Goal: Answer question/provide support: Answer question/provide support

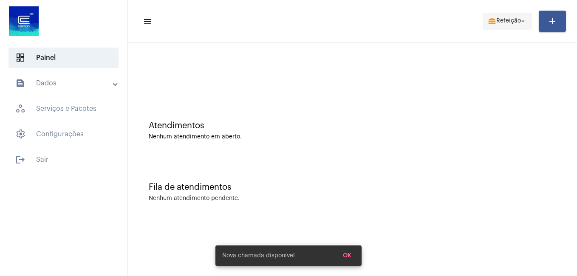
click at [516, 22] on span "Refeição" at bounding box center [508, 21] width 25 height 6
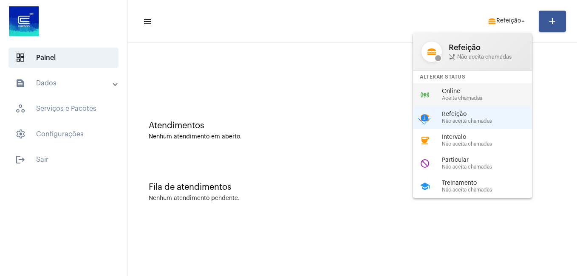
click at [464, 93] on span "Online" at bounding box center [490, 91] width 97 height 6
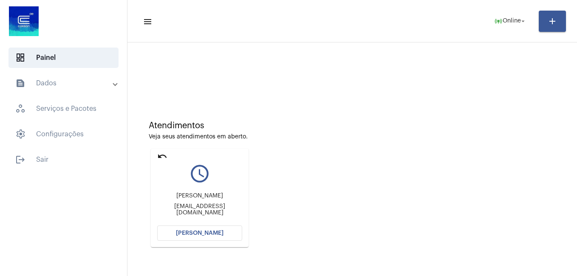
click at [194, 235] on span "[PERSON_NAME]" at bounding box center [200, 233] width 48 height 6
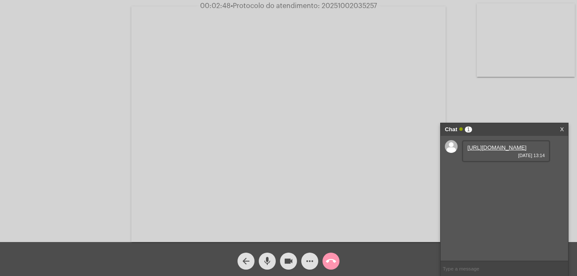
click at [496, 151] on link "https://neft-transfer-bucket.s3.amazonaws.com/temp-b9f7668f-855c-b29c-cfd4-5dae…" at bounding box center [496, 147] width 59 height 6
click at [307, 260] on snack-bar-container "Chamada Iniciada" at bounding box center [288, 255] width 146 height 20
click at [309, 260] on snack-bar-container "Chamada Iniciada" at bounding box center [288, 255] width 146 height 20
click at [560, 129] on link "X" at bounding box center [562, 129] width 4 height 13
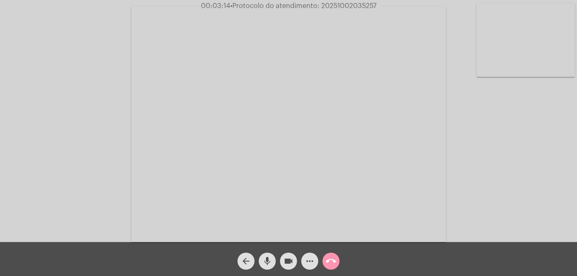
click at [312, 258] on simple-snack-bar "Chamada Iniciada" at bounding box center [288, 255] width 132 height 8
click at [309, 260] on snack-bar-container "Chamada Iniciada" at bounding box center [288, 255] width 146 height 20
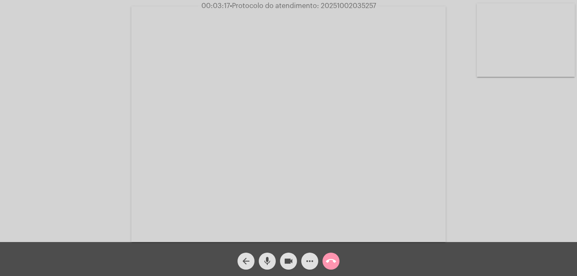
click at [103, 186] on div "Acessando Câmera e Microfone..." at bounding box center [288, 123] width 575 height 242
click at [309, 261] on snack-bar-container "Chamada Iniciada" at bounding box center [288, 255] width 146 height 20
click at [309, 263] on snack-bar-container "Chamada Iniciada" at bounding box center [288, 255] width 146 height 20
click at [221, 246] on snack-bar-container "Chamada Iniciada" at bounding box center [288, 255] width 146 height 20
click at [214, 250] on div "Chamada Iniciada" at bounding box center [288, 255] width 166 height 41
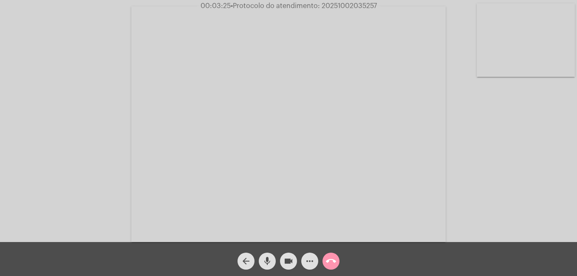
drag, startPoint x: 138, startPoint y: 236, endPoint x: 132, endPoint y: 233, distance: 6.3
click at [132, 233] on video at bounding box center [288, 124] width 314 height 236
click at [132, 233] on div at bounding box center [146, 123] width 276 height 240
click at [308, 259] on simple-snack-bar "Chamada Iniciada" at bounding box center [288, 255] width 132 height 8
click at [309, 259] on simple-snack-bar "Chamada Iniciada" at bounding box center [288, 255] width 132 height 8
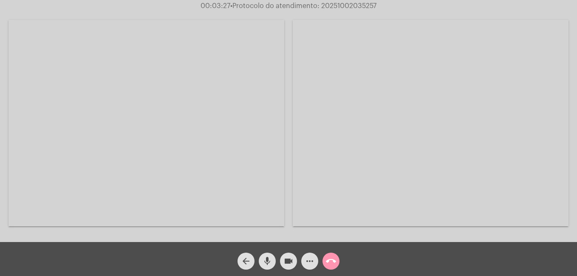
click at [309, 259] on simple-snack-bar "Chamada Iniciada" at bounding box center [288, 255] width 132 height 8
drag, startPoint x: 309, startPoint y: 259, endPoint x: 374, endPoint y: 259, distance: 65.0
click at [374, 259] on div "arrow_back mic videocam more_horiz call_end" at bounding box center [288, 259] width 577 height 34
click at [309, 260] on snack-bar-container "Chamada Iniciada" at bounding box center [288, 255] width 146 height 20
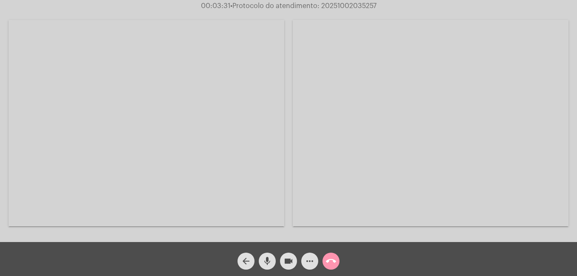
click at [309, 260] on snack-bar-container "Chamada Iniciada" at bounding box center [288, 255] width 146 height 20
click at [288, 259] on simple-snack-bar "Chamada Iniciada" at bounding box center [288, 255] width 132 height 8
click at [290, 262] on snack-bar-container "Chamada Iniciada" at bounding box center [288, 255] width 146 height 20
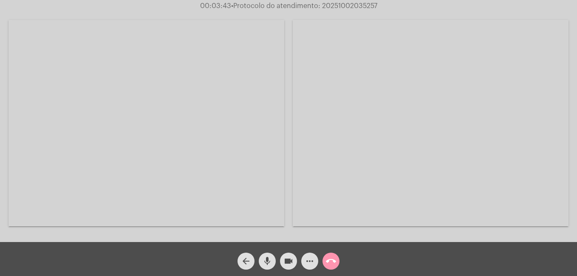
click at [290, 262] on snack-bar-container "Chamada Iniciada" at bounding box center [288, 255] width 146 height 20
click at [293, 260] on snack-bar-container "Chamada Iniciada" at bounding box center [288, 255] width 146 height 20
click at [264, 259] on span "Chamada Iniciada" at bounding box center [247, 255] width 51 height 8
click at [312, 248] on snack-bar-container "Chamada Iniciada" at bounding box center [288, 255] width 146 height 20
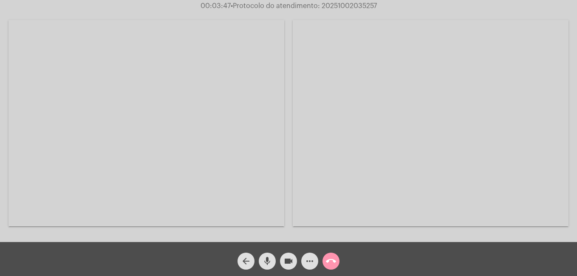
click at [312, 248] on snack-bar-container "Chamada Iniciada" at bounding box center [288, 255] width 146 height 20
click at [227, 247] on snack-bar-container "Chamada Iniciada" at bounding box center [288, 255] width 146 height 20
click at [245, 259] on span "Chamada Iniciada" at bounding box center [247, 255] width 51 height 8
click at [216, 260] on snack-bar-container "Chamada Iniciada" at bounding box center [288, 255] width 146 height 20
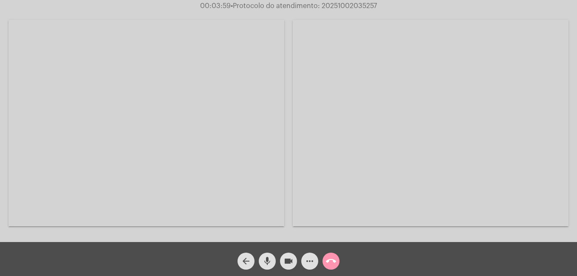
click at [332, 261] on snack-bar-container "Chamada Iniciada" at bounding box center [288, 255] width 146 height 20
click at [304, 263] on snack-bar-container "Chamada Iniciada" at bounding box center [288, 255] width 146 height 20
click at [217, 262] on snack-bar-container "Chamada Iniciada" at bounding box center [288, 255] width 146 height 20
click at [374, 259] on div "arrow_back mic videocam more_horiz call_end" at bounding box center [288, 259] width 577 height 34
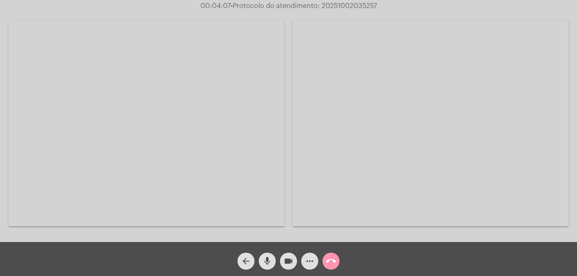
click at [374, 259] on div "arrow_back mic videocam more_horiz call_end" at bounding box center [288, 259] width 577 height 34
click at [311, 258] on simple-snack-bar "Chamada Iniciada" at bounding box center [288, 255] width 132 height 8
drag, startPoint x: 197, startPoint y: 228, endPoint x: 257, endPoint y: 273, distance: 75.1
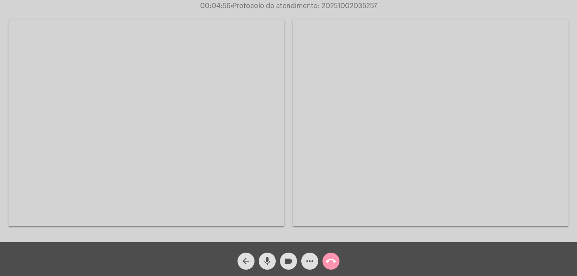
click at [200, 230] on div at bounding box center [146, 123] width 276 height 240
click at [312, 265] on snack-bar-container "Chamada Iniciada" at bounding box center [288, 255] width 146 height 20
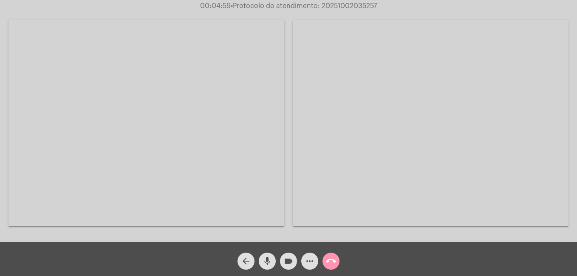
click at [312, 265] on snack-bar-container "Chamada Iniciada" at bounding box center [288, 255] width 146 height 20
drag, startPoint x: 312, startPoint y: 265, endPoint x: 289, endPoint y: 266, distance: 22.5
click at [289, 266] on div "Chamada Iniciada" at bounding box center [288, 255] width 166 height 41
click at [292, 265] on snack-bar-container "Chamada Iniciada" at bounding box center [288, 255] width 146 height 20
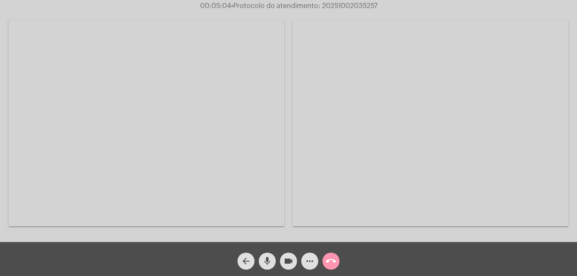
click at [292, 265] on snack-bar-container "Chamada Iniciada" at bounding box center [288, 255] width 146 height 20
drag, startPoint x: 292, startPoint y: 265, endPoint x: 308, endPoint y: 259, distance: 17.3
click at [308, 259] on simple-snack-bar "Chamada Iniciada" at bounding box center [288, 255] width 132 height 8
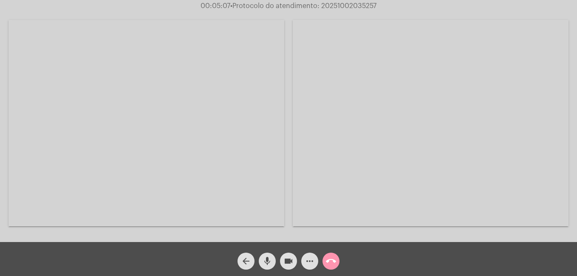
click at [308, 259] on simple-snack-bar "Chamada Iniciada" at bounding box center [288, 255] width 132 height 8
drag, startPoint x: 308, startPoint y: 259, endPoint x: 311, endPoint y: 265, distance: 6.9
click at [311, 265] on snack-bar-container "Chamada Iniciada" at bounding box center [288, 255] width 146 height 20
click at [311, 260] on snack-bar-container "Chamada Iniciada" at bounding box center [288, 255] width 146 height 20
click at [310, 263] on snack-bar-container "Chamada Iniciada" at bounding box center [288, 255] width 146 height 20
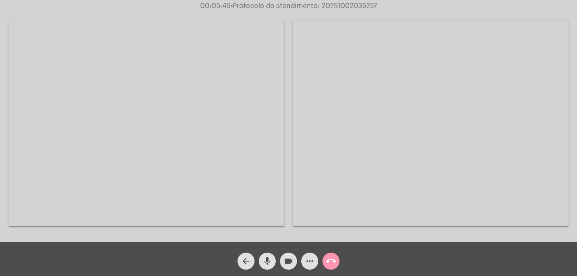
click at [269, 261] on snack-bar-container "Chamada Iniciada" at bounding box center [288, 255] width 146 height 20
click at [267, 262] on snack-bar-container "Chamada Iniciada" at bounding box center [288, 255] width 146 height 20
click at [268, 260] on snack-bar-container "Chamada Iniciada" at bounding box center [288, 255] width 146 height 20
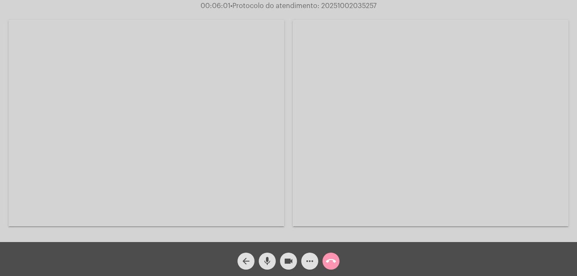
click at [392, 186] on video at bounding box center [431, 123] width 276 height 206
click at [153, 110] on div "Acessando Câmera e Microfone..." at bounding box center [288, 122] width 575 height 242
click at [233, 114] on video at bounding box center [365, 124] width 314 height 236
click at [267, 259] on span "Chamada Iniciada" at bounding box center [247, 255] width 51 height 8
click at [286, 261] on snack-bar-container "Chamada Iniciada" at bounding box center [288, 255] width 146 height 20
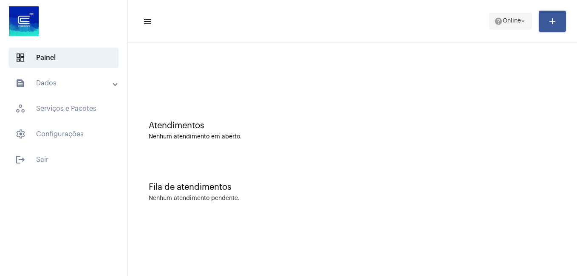
click at [503, 23] on span "Online" at bounding box center [511, 21] width 18 height 6
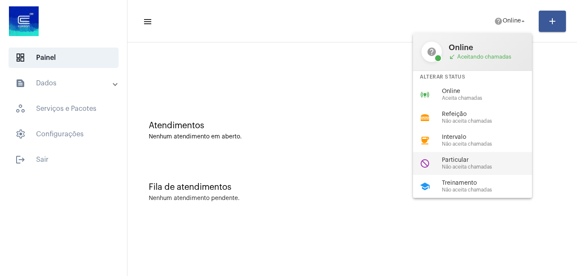
click at [459, 161] on span "Particular" at bounding box center [490, 160] width 97 height 6
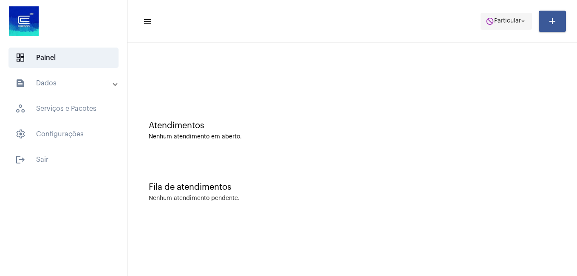
click at [489, 24] on mat-icon "do_not_disturb" at bounding box center [489, 21] width 8 height 8
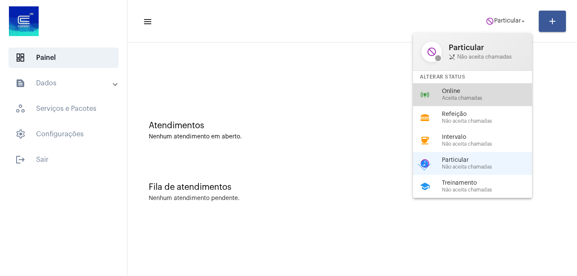
click at [444, 96] on span "Aceita chamadas" at bounding box center [490, 99] width 97 height 6
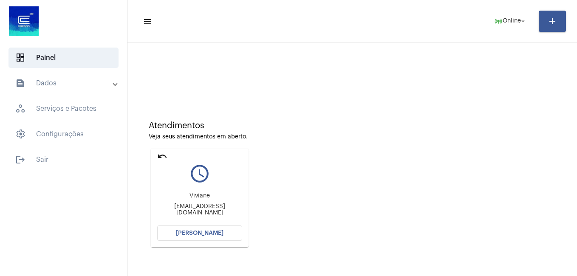
click at [197, 232] on span "[PERSON_NAME]" at bounding box center [200, 233] width 48 height 6
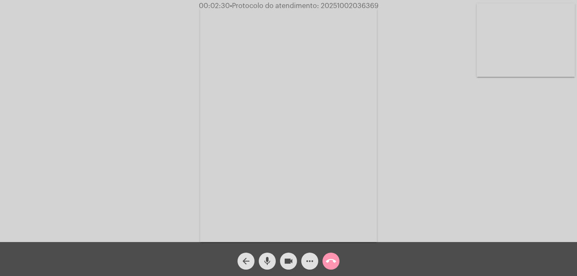
click at [269, 260] on mat-icon "mic" at bounding box center [267, 261] width 10 height 10
click at [287, 259] on mat-icon "videocam" at bounding box center [288, 261] width 10 height 10
click at [268, 262] on mat-icon "mic_off" at bounding box center [267, 261] width 10 height 10
click at [268, 263] on mat-icon "mic" at bounding box center [267, 261] width 10 height 10
click at [264, 264] on mat-icon "mic_off" at bounding box center [267, 261] width 10 height 10
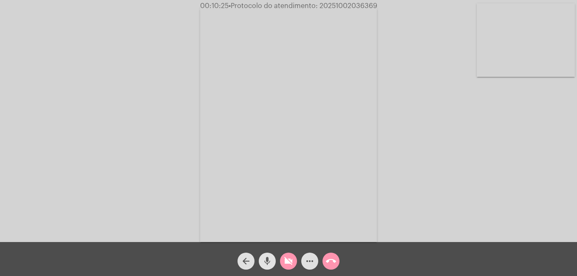
click at [263, 258] on mat-icon "mic" at bounding box center [267, 261] width 10 height 10
click at [269, 266] on mat-icon "mic_off" at bounding box center [267, 261] width 10 height 10
click at [288, 262] on mat-icon "videocam_off" at bounding box center [288, 261] width 10 height 10
click at [287, 261] on mat-icon "videocam" at bounding box center [288, 261] width 10 height 10
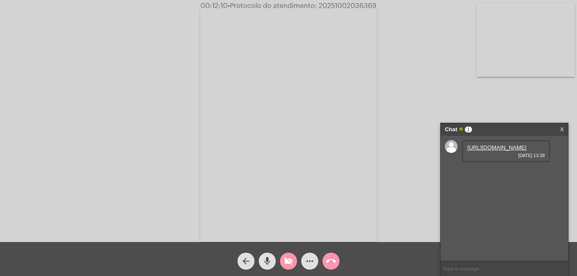
click at [493, 151] on link "[URL][DOMAIN_NAME]" at bounding box center [496, 147] width 59 height 6
click at [268, 262] on mat-icon "mic" at bounding box center [267, 261] width 10 height 10
click at [267, 259] on mat-icon "mic_off" at bounding box center [267, 261] width 10 height 10
click at [484, 151] on link "[URL][DOMAIN_NAME]" at bounding box center [496, 147] width 59 height 6
drag, startPoint x: 266, startPoint y: 261, endPoint x: 271, endPoint y: 256, distance: 6.6
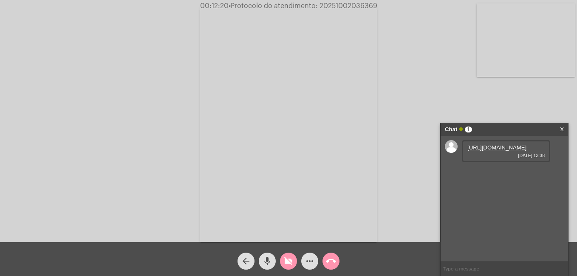
click at [266, 261] on mat-icon "mic" at bounding box center [267, 261] width 10 height 10
click at [483, 151] on link "[URL][DOMAIN_NAME]" at bounding box center [496, 147] width 59 height 6
click at [498, 151] on link "[URL][DOMAIN_NAME]" at bounding box center [496, 147] width 59 height 6
click at [265, 260] on mat-icon "mic_off" at bounding box center [267, 261] width 10 height 10
click at [265, 260] on mat-icon "mic" at bounding box center [267, 261] width 10 height 10
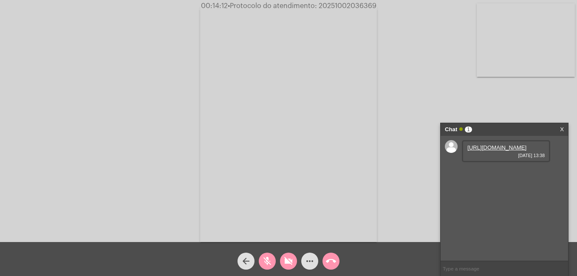
click at [264, 264] on mat-icon "mic_off" at bounding box center [267, 261] width 10 height 10
click at [264, 264] on mat-icon "mic" at bounding box center [267, 261] width 10 height 10
click at [416, 114] on div "Acessando Câmera e Microfone..." at bounding box center [288, 123] width 575 height 242
click at [87, 28] on div "Acessando Câmera e Microfone..." at bounding box center [288, 123] width 575 height 242
click at [563, 127] on link "X" at bounding box center [562, 129] width 4 height 13
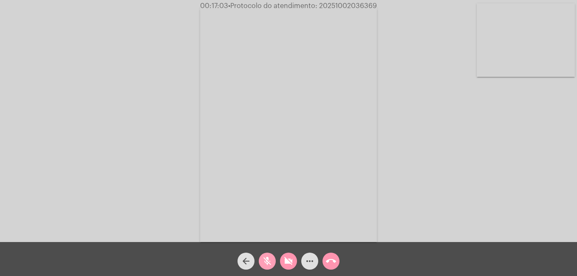
click at [270, 265] on mat-icon "mic_off" at bounding box center [267, 261] width 10 height 10
click at [270, 260] on mat-icon "mic" at bounding box center [267, 261] width 10 height 10
click at [263, 264] on mat-icon "mic_off" at bounding box center [267, 261] width 10 height 10
click at [264, 262] on mat-icon "mic" at bounding box center [267, 261] width 10 height 10
click at [269, 267] on span "mic_off" at bounding box center [267, 261] width 10 height 17
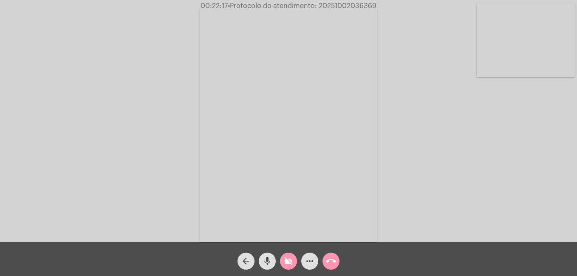
click at [284, 264] on mat-icon "videocam_off" at bounding box center [288, 261] width 10 height 10
click at [320, 5] on span "• Protocolo do atendimento: 20251002036369" at bounding box center [303, 6] width 149 height 7
click at [408, 187] on div "Acessando Câmera e Microfone..." at bounding box center [288, 123] width 575 height 242
drag, startPoint x: 318, startPoint y: 6, endPoint x: 377, endPoint y: 9, distance: 59.1
click at [377, 9] on span "00:24:16 • Protocolo do atendimento: 20251002036369" at bounding box center [288, 6] width 183 height 8
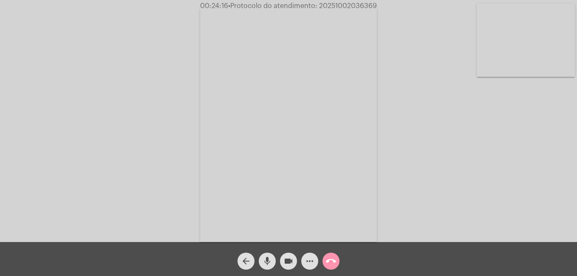
copy span "20251002036369"
click at [305, 259] on mat-icon "more_horiz" at bounding box center [309, 261] width 10 height 10
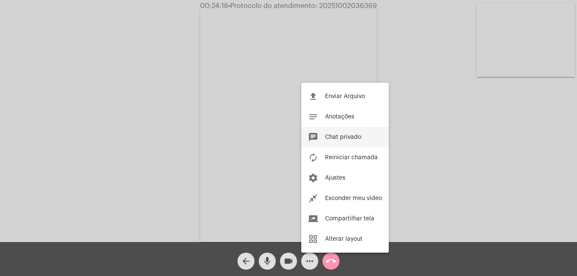
click at [331, 133] on button "chat Chat privado" at bounding box center [344, 137] width 87 height 20
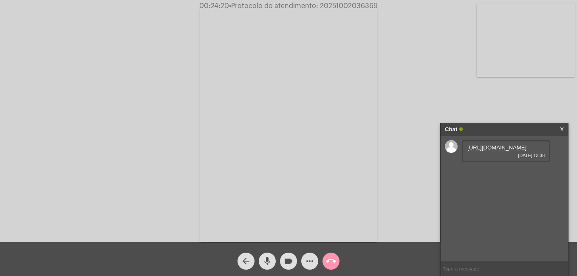
click at [475, 268] on input "text" at bounding box center [503, 268] width 127 height 15
click at [336, 5] on span "• Protocolo do atendimento: 20251002036369" at bounding box center [303, 6] width 149 height 7
click at [348, 4] on span "• Protocolo do atendimento: 20251002036369" at bounding box center [303, 6] width 149 height 7
click at [290, 262] on mat-icon "videocam" at bounding box center [288, 261] width 10 height 10
click at [325, 264] on button "call_end" at bounding box center [330, 261] width 17 height 17
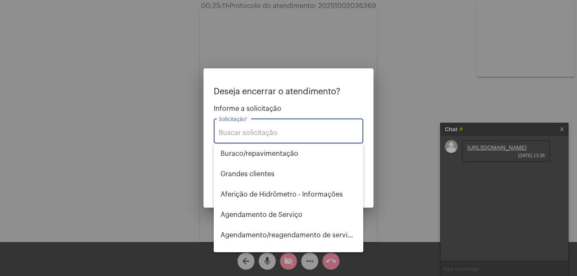
click at [280, 134] on input "Solicitação *" at bounding box center [288, 133] width 139 height 8
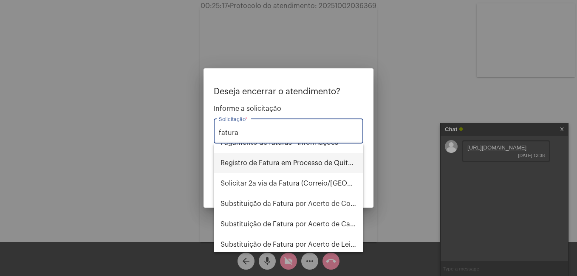
scroll to position [85, 0]
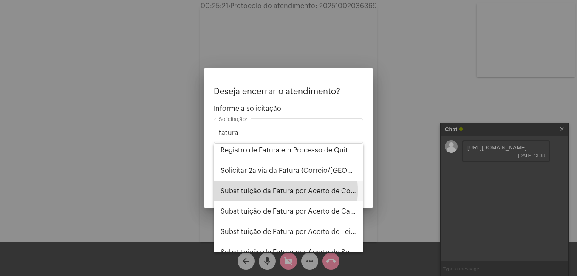
click at [273, 191] on span "Substituição da Fatura por Acerto de Consumo" at bounding box center [288, 191] width 136 height 20
type input "Substituição da Fatura por Acerto de Consumo"
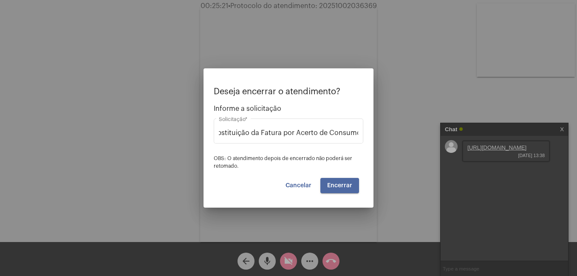
click at [336, 190] on button "Encerrar" at bounding box center [339, 185] width 39 height 15
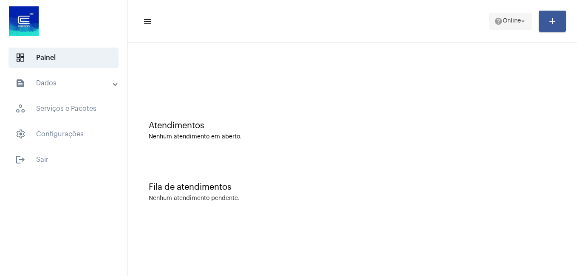
click at [524, 21] on mat-icon "arrow_drop_down" at bounding box center [523, 21] width 8 height 8
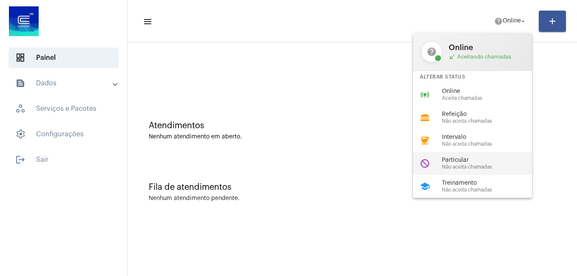
click at [469, 159] on span "Particular" at bounding box center [490, 160] width 97 height 6
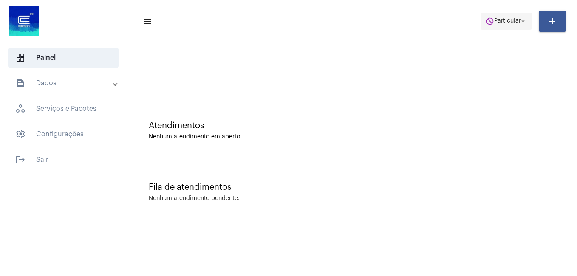
click at [494, 20] on span "Particular" at bounding box center [507, 21] width 27 height 6
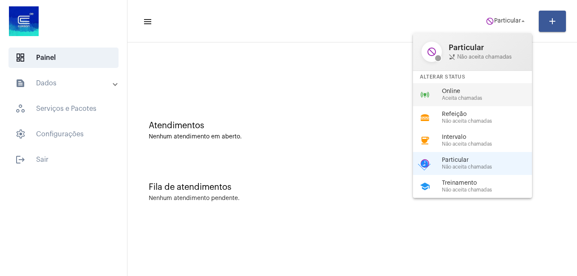
click at [473, 93] on span "Online" at bounding box center [490, 91] width 97 height 6
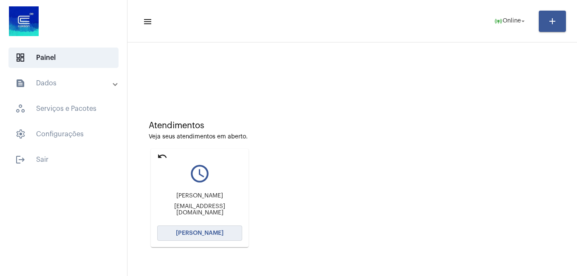
click at [194, 236] on button "[PERSON_NAME]" at bounding box center [199, 232] width 85 height 15
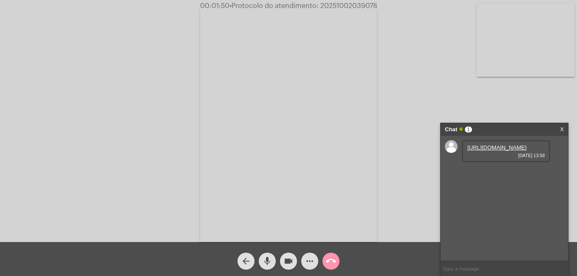
click at [476, 151] on link "[URL][DOMAIN_NAME]" at bounding box center [496, 147] width 59 height 6
drag, startPoint x: 318, startPoint y: 3, endPoint x: 383, endPoint y: 8, distance: 64.3
click at [383, 8] on div "00:01:53 • Protocolo do atendimento: 20251002039078" at bounding box center [288, 6] width 577 height 8
click at [492, 151] on link "[URL][DOMAIN_NAME]" at bounding box center [496, 147] width 59 height 6
click at [392, 202] on div "Acessando Câmera e Microfone..." at bounding box center [288, 123] width 575 height 242
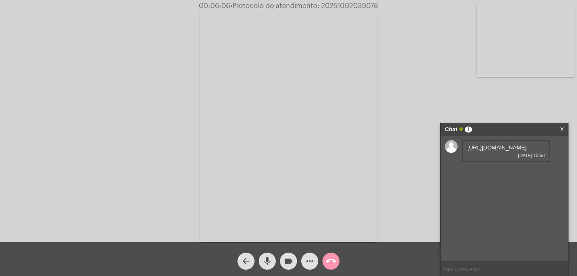
click at [322, 5] on span "• Protocolo do atendimento: 20251002039078" at bounding box center [304, 6] width 148 height 7
drag, startPoint x: 320, startPoint y: 5, endPoint x: 381, endPoint y: 7, distance: 60.7
click at [381, 7] on div "00:06:08 • Protocolo do atendimento: 20251002039078" at bounding box center [288, 6] width 577 height 8
copy span "20251002039078"
click at [450, 165] on div "[URL][DOMAIN_NAME] [DATE] 13:58" at bounding box center [503, 198] width 127 height 125
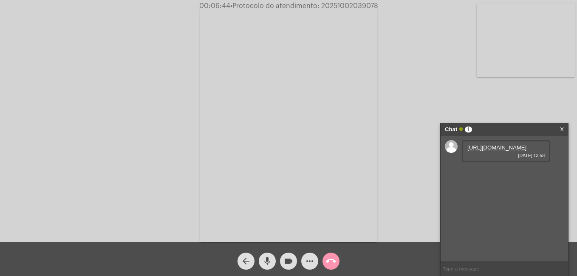
click at [412, 189] on div "Acessando Câmera e Microfone..." at bounding box center [288, 123] width 575 height 242
drag, startPoint x: 321, startPoint y: 6, endPoint x: 379, endPoint y: 7, distance: 57.3
click at [379, 7] on span "00:06:47 • Protocolo do atendimento: 20251002039078" at bounding box center [288, 6] width 185 height 8
copy span "20251002039078"
click at [449, 267] on input "text" at bounding box center [503, 268] width 127 height 15
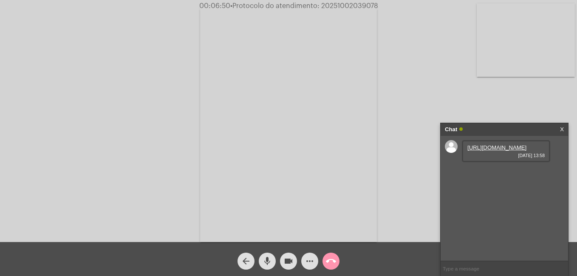
paste input "20251002039078"
type input "20251002039078"
click at [508, 151] on link "[URL][DOMAIN_NAME]" at bounding box center [496, 147] width 59 height 6
click at [325, 262] on button "call_end" at bounding box center [330, 261] width 17 height 17
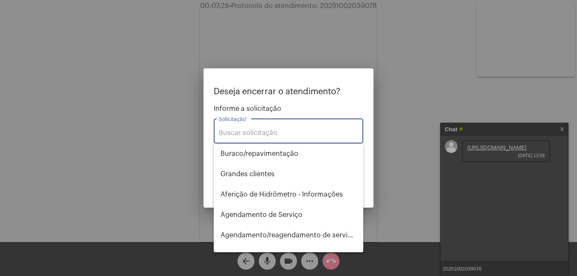
click at [387, 216] on div at bounding box center [288, 138] width 577 height 276
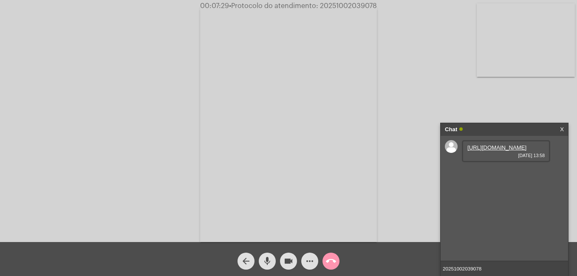
click at [287, 259] on mat-icon "videocam" at bounding box center [288, 261] width 10 height 10
click at [267, 262] on mat-icon "mic" at bounding box center [267, 261] width 10 height 10
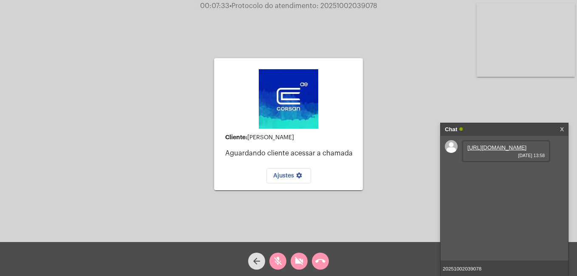
click at [324, 260] on mat-icon "call_end" at bounding box center [320, 261] width 10 height 10
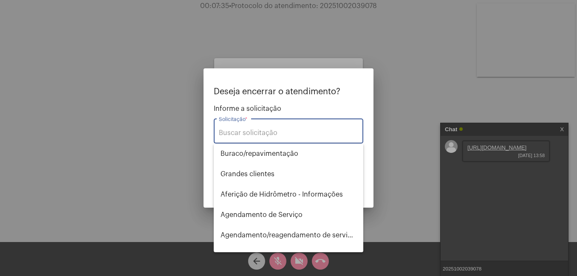
click at [242, 130] on input "Solicitação *" at bounding box center [288, 133] width 139 height 8
type input "caiu"
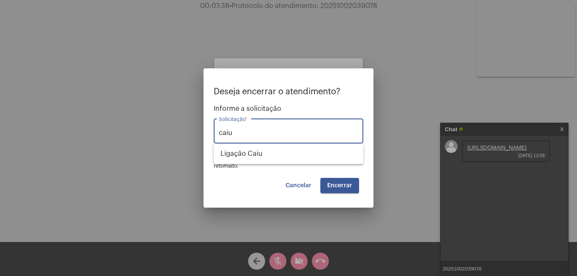
drag, startPoint x: 242, startPoint y: 130, endPoint x: 207, endPoint y: 133, distance: 34.9
click at [207, 133] on mat-dialog-container "Deseja encerrar o atendimento? Informe a solicitação caiu Solicitação * OBS: O …" at bounding box center [288, 138] width 170 height 140
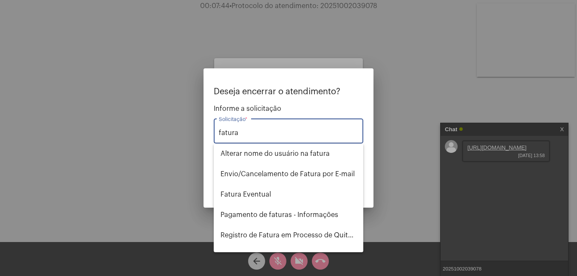
drag, startPoint x: 243, startPoint y: 133, endPoint x: 159, endPoint y: 134, distance: 84.1
click at [159, 134] on div "Deseja encerrar o atendimento? Informe a solicitação fatura Solicitação * OBS: …" at bounding box center [288, 138] width 577 height 276
type input "r"
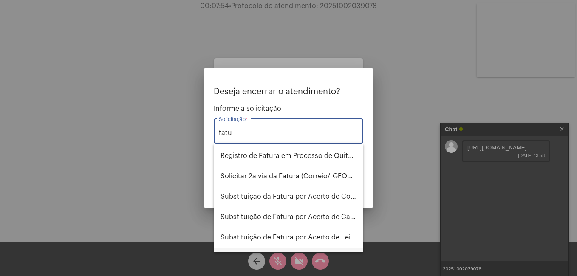
scroll to position [51, 0]
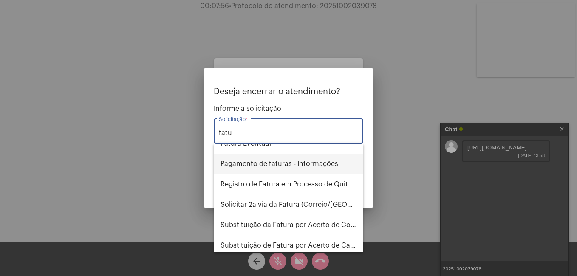
click at [253, 162] on span "Pagamento de faturas - Informações" at bounding box center [288, 164] width 136 height 20
type input "Pagamento de faturas - Informações"
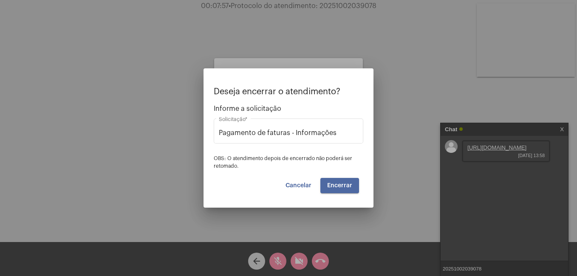
click at [336, 183] on span "Encerrar" at bounding box center [339, 186] width 25 height 6
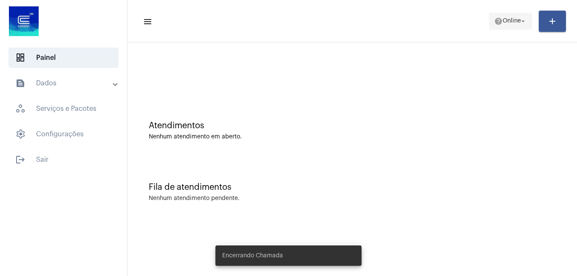
click at [523, 19] on mat-icon "arrow_drop_down" at bounding box center [523, 21] width 8 height 8
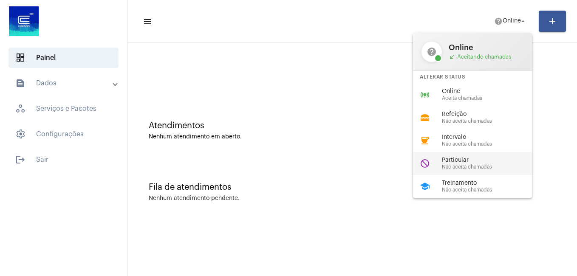
click at [465, 163] on div "Particular Não aceita chamadas" at bounding box center [490, 163] width 97 height 13
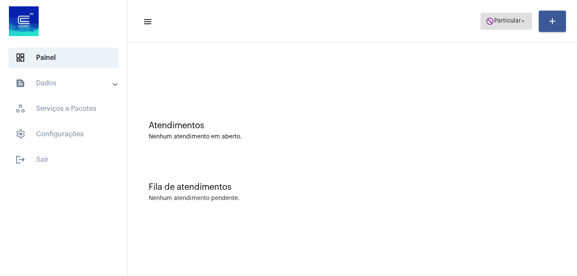
click at [513, 24] on span "Particular" at bounding box center [507, 21] width 27 height 6
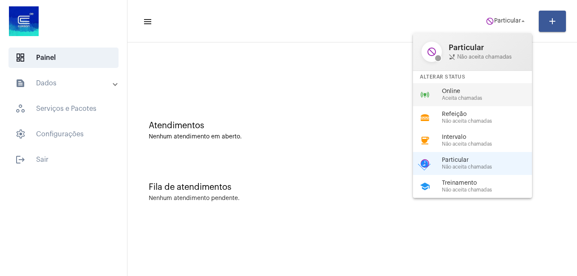
click at [442, 93] on span "Online" at bounding box center [490, 91] width 97 height 6
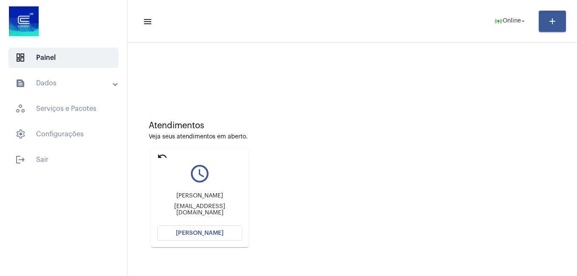
click at [174, 231] on button "[PERSON_NAME]" at bounding box center [199, 232] width 85 height 15
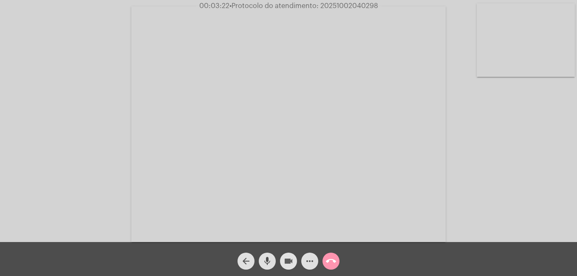
click at [287, 261] on mat-icon "videocam" at bounding box center [288, 261] width 10 height 10
click at [287, 261] on mat-icon "videocam_off" at bounding box center [288, 261] width 10 height 10
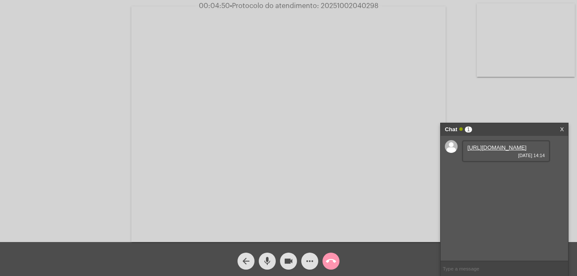
click at [477, 151] on link "[URL][DOMAIN_NAME]" at bounding box center [496, 147] width 59 height 6
click at [290, 259] on mat-icon "videocam" at bounding box center [288, 261] width 10 height 10
click at [266, 261] on mat-icon "mic" at bounding box center [267, 261] width 10 height 10
click at [290, 255] on span "videocam_off" at bounding box center [288, 261] width 10 height 17
click at [269, 263] on mat-icon "mic_off" at bounding box center [267, 261] width 10 height 10
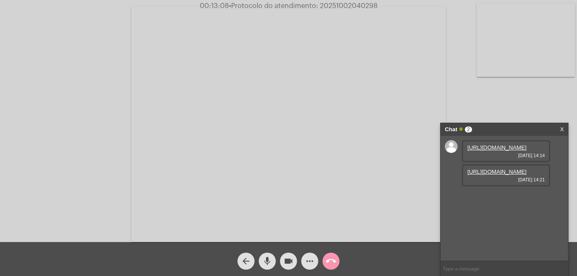
click at [478, 175] on link "[URL][DOMAIN_NAME]" at bounding box center [496, 172] width 59 height 6
drag, startPoint x: 319, startPoint y: 6, endPoint x: 376, endPoint y: 8, distance: 57.4
click at [376, 8] on span "00:13:27 • Protocolo do atendimento: 20251002040298" at bounding box center [288, 6] width 183 height 8
click at [468, 271] on input "text" at bounding box center [503, 268] width 127 height 15
paste input "20251002040298"
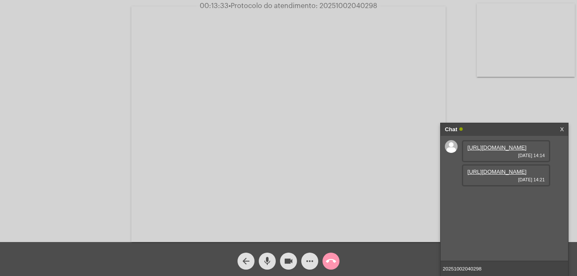
type input "20251002040298"
click at [266, 256] on mat-icon "mic" at bounding box center [267, 261] width 10 height 10
click at [266, 256] on mat-icon "mic_off" at bounding box center [267, 261] width 10 height 10
click at [485, 269] on input "20251002040298" at bounding box center [503, 268] width 127 height 15
click at [290, 262] on mat-icon "videocam" at bounding box center [288, 261] width 10 height 10
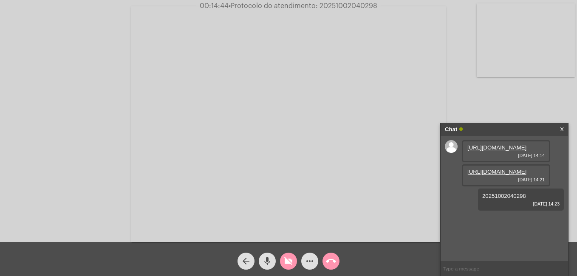
click at [326, 262] on mat-icon "call_end" at bounding box center [331, 261] width 10 height 10
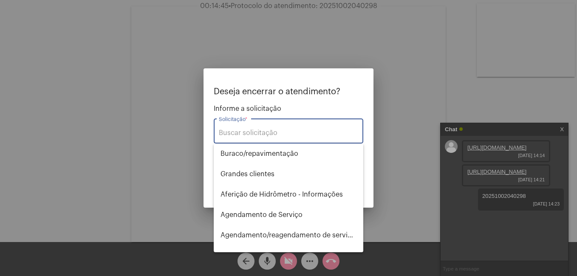
click at [250, 134] on input "Solicitação *" at bounding box center [288, 133] width 139 height 8
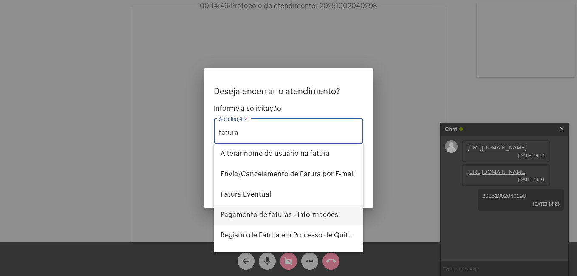
click at [246, 213] on span "Pagamento de faturas - Informações" at bounding box center [288, 215] width 136 height 20
type input "Pagamento de faturas - Informações"
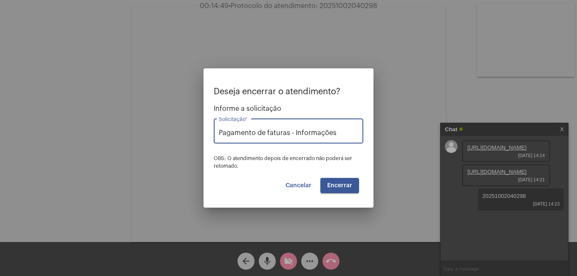
click at [333, 183] on span "Encerrar" at bounding box center [339, 186] width 25 height 6
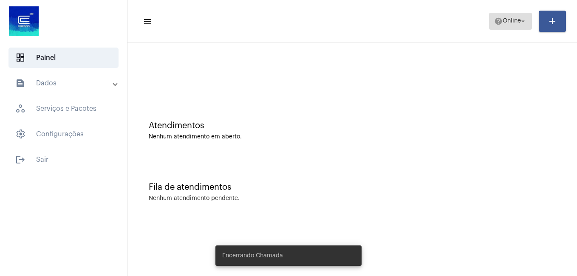
click at [527, 19] on button "help Online arrow_drop_down" at bounding box center [510, 21] width 43 height 17
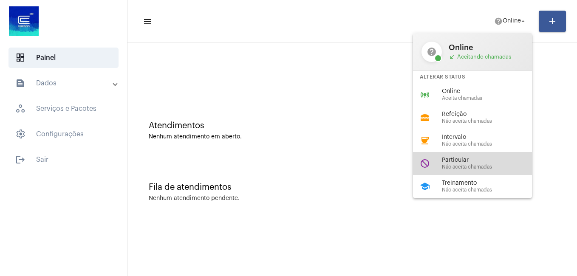
click at [458, 158] on span "Particular" at bounding box center [490, 160] width 97 height 6
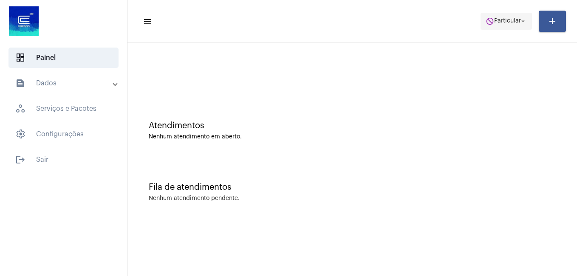
click at [491, 24] on mat-icon "do_not_disturb" at bounding box center [489, 21] width 8 height 8
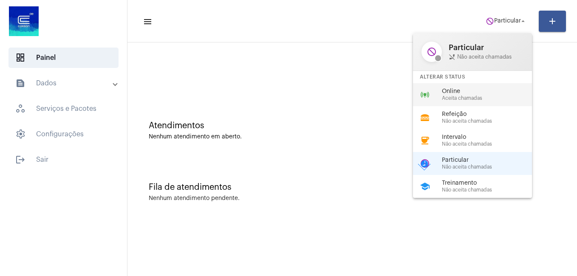
click at [459, 92] on span "Online" at bounding box center [490, 91] width 97 height 6
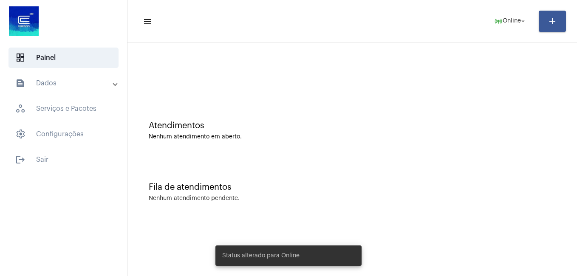
click at [208, 93] on div at bounding box center [352, 71] width 441 height 49
